Goal: Task Accomplishment & Management: Manage account settings

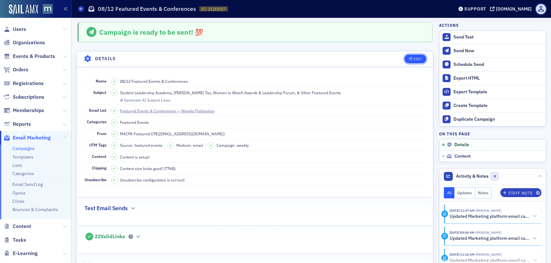
click at [421, 59] on div "Edit" at bounding box center [418, 59] width 8 height 4
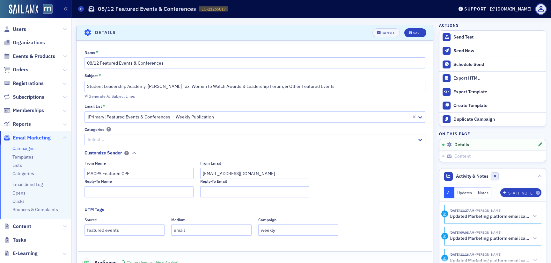
scroll to position [30, 0]
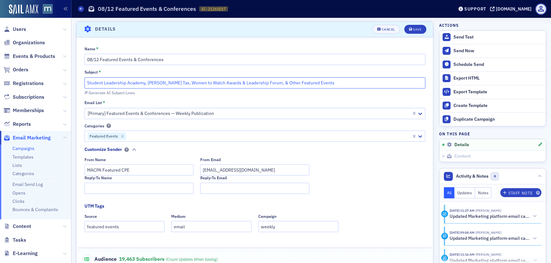
drag, startPoint x: 273, startPoint y: 84, endPoint x: 180, endPoint y: 84, distance: 93.4
click at [180, 84] on input "Student Leadership Academy, Don Farmer Tax, Women to Watch Awards & Leadership …" at bounding box center [255, 82] width 341 height 11
drag, startPoint x: 145, startPoint y: 84, endPoint x: 79, endPoint y: 84, distance: 66.0
click at [79, 84] on div "Name * 08/12 Featured Events & Conferences Subject * Student Leadership Academy…" at bounding box center [255, 170] width 357 height 249
paste input "Women to Watch Awards & Leadership Forum"
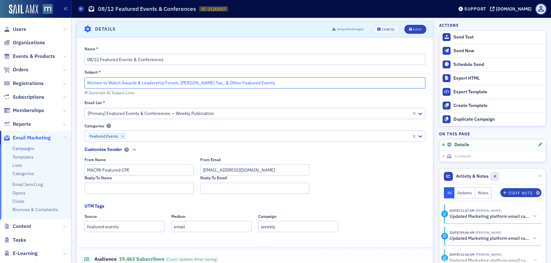
drag, startPoint x: 89, startPoint y: 83, endPoint x: 83, endPoint y: 83, distance: 5.7
click at [83, 83] on div "Name * 08/12 Featured Events & Conferences Subject * Women to Watch Awards & Le…" at bounding box center [255, 170] width 357 height 249
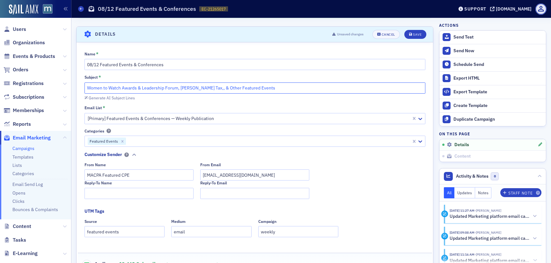
scroll to position [0, 0]
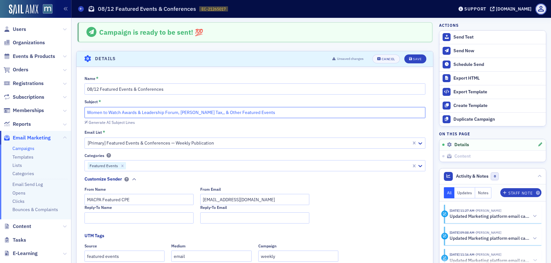
click at [175, 113] on input "Women to Watch Awards & Leadership Forum, Don Farmer Tax,, & Other Featured Eve…" at bounding box center [255, 112] width 341 height 11
drag, startPoint x: 180, startPoint y: 112, endPoint x: 212, endPoint y: 112, distance: 31.9
click at [212, 112] on input "Women to Watch Awards & Leadership Forum, Don Farmer Tax,, & Other Featured Eve…" at bounding box center [255, 112] width 341 height 11
click at [210, 114] on input "Women to Watch Awards & Leadership Forum, AI Conference,, & Other Featured Even…" at bounding box center [255, 112] width 341 height 11
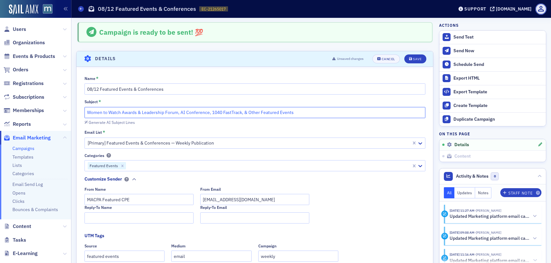
type input "Women to Watch Awards & Leadership Forum, AI Conference, 1040 FastTrack, & Othe…"
click at [411, 57] on icon "submit" at bounding box center [410, 59] width 3 height 4
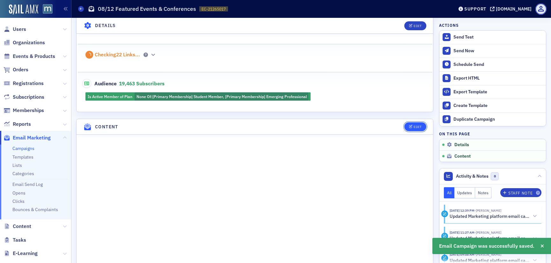
click at [414, 129] on button "Edit" at bounding box center [415, 126] width 22 height 9
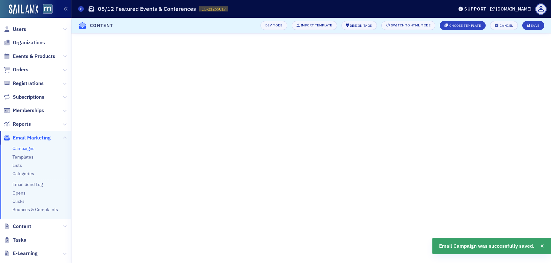
scroll to position [41, 0]
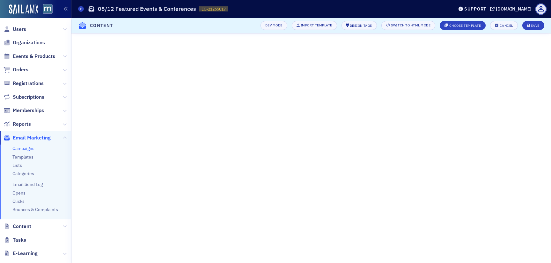
click at [530, 31] on header "Content Dev Mode Import Template Design Tags Switch to HTML Mode Choose Templat…" at bounding box center [311, 26] width 480 height 16
click at [530, 29] on button "Save" at bounding box center [533, 25] width 22 height 9
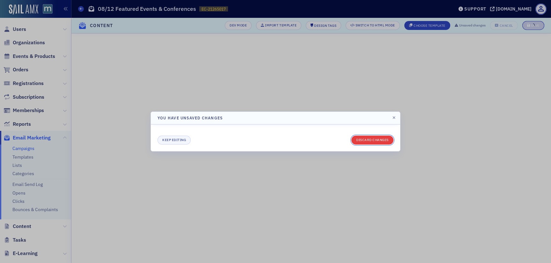
click at [368, 143] on button "Discard changes" at bounding box center [372, 140] width 42 height 9
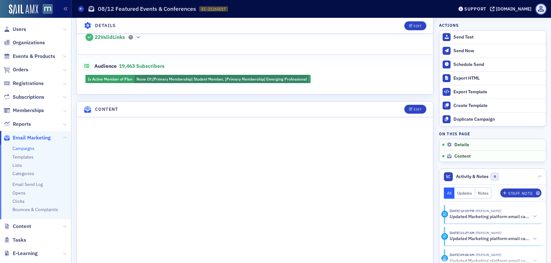
scroll to position [305, 0]
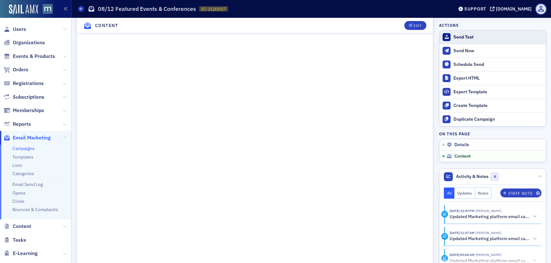
click at [466, 32] on button "Send Test" at bounding box center [492, 37] width 107 height 13
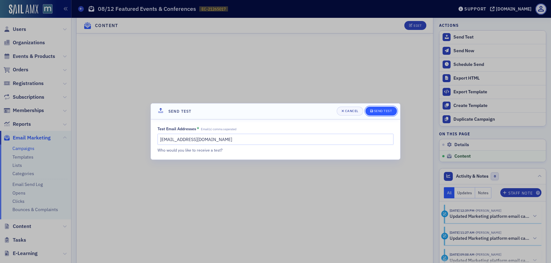
click at [382, 107] on button "Send Test" at bounding box center [381, 111] width 32 height 9
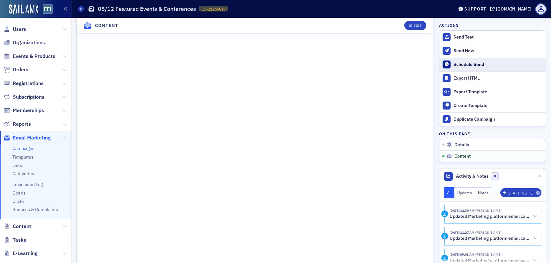
click at [464, 63] on div "Schedule Send" at bounding box center [497, 65] width 89 height 6
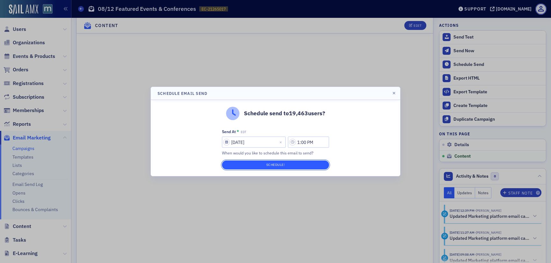
click at [291, 165] on button "Schedule!" at bounding box center [275, 165] width 107 height 9
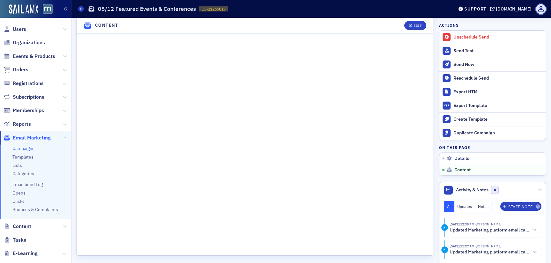
scroll to position [458, 0]
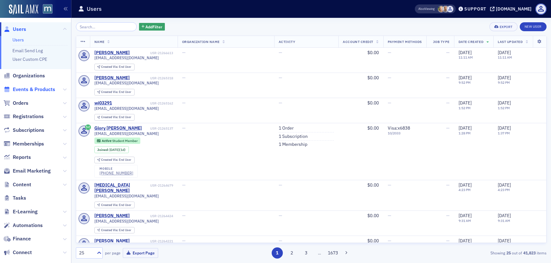
click at [27, 89] on span "Events & Products" at bounding box center [34, 89] width 42 height 7
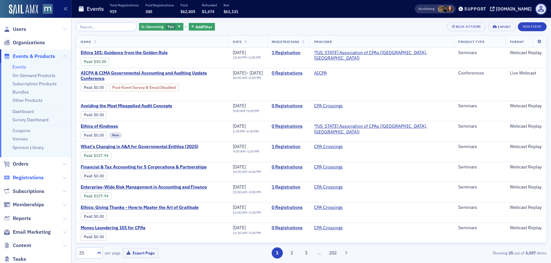
click at [24, 178] on span "Registrations" at bounding box center [28, 177] width 31 height 7
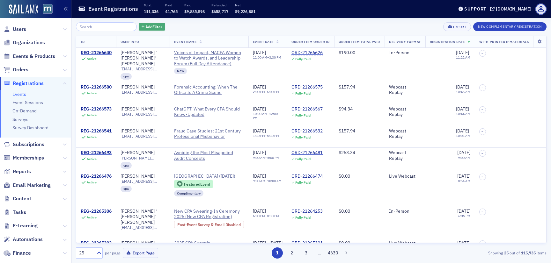
click at [145, 29] on span "Add Filter" at bounding box center [153, 27] width 17 height 6
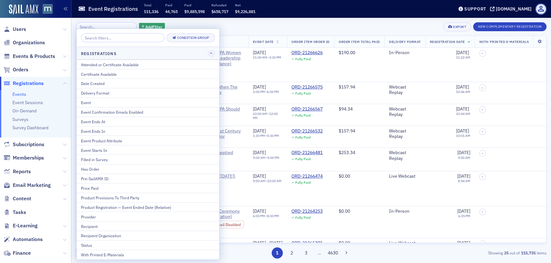
click at [256, 19] on div "Add Filter Export New Complimentary Registration ID User Info Event Name Event …" at bounding box center [311, 141] width 471 height 246
